Goal: Register for event/course

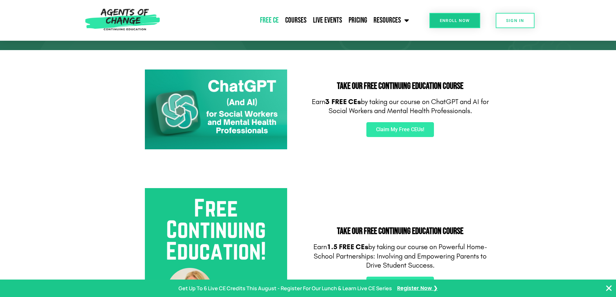
scroll to position [97, 0]
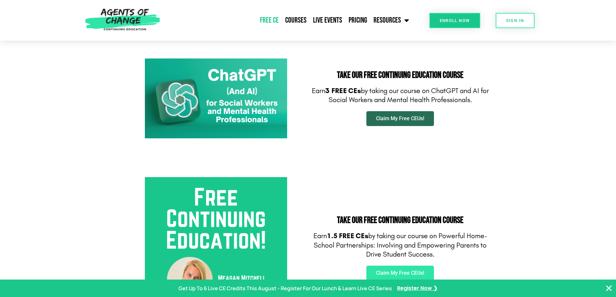
click at [394, 114] on link "Claim My Free CEUs!" at bounding box center [400, 118] width 68 height 15
click at [288, 20] on link "Courses" at bounding box center [296, 20] width 28 height 16
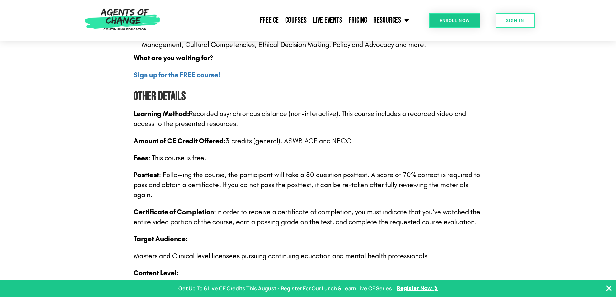
scroll to position [905, 0]
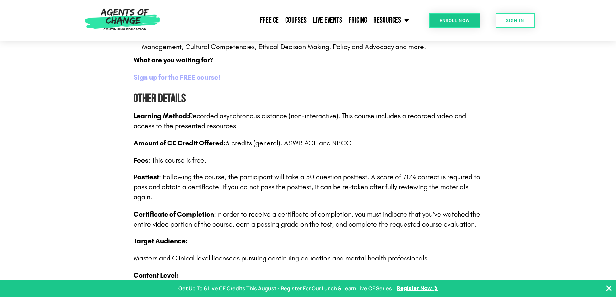
click at [189, 78] on b "Sign up for the FREE course!" at bounding box center [177, 77] width 87 height 8
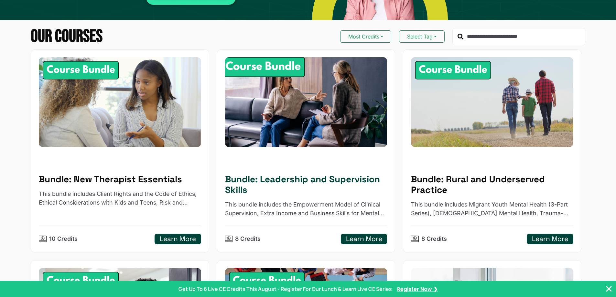
scroll to position [97, 0]
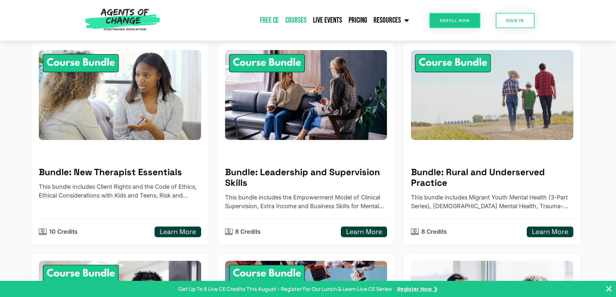
click at [268, 17] on link "Free CE" at bounding box center [269, 20] width 25 height 16
